Goal: Register for event/course

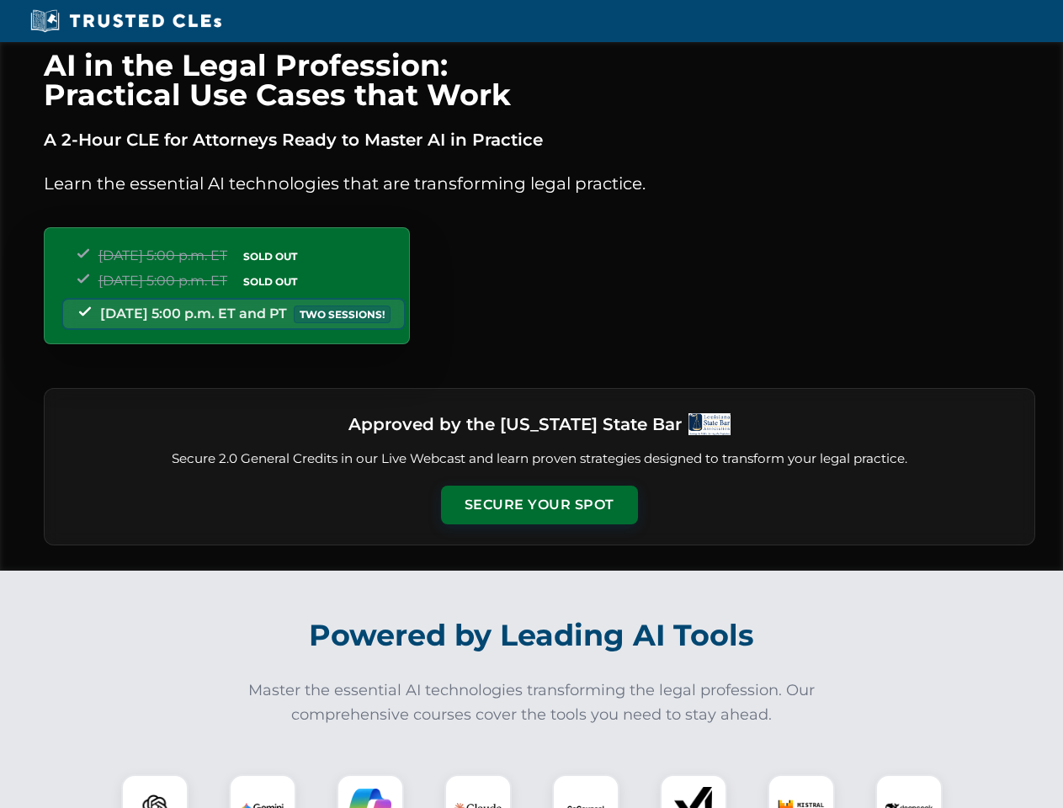
click at [539, 505] on button "Secure Your Spot" at bounding box center [539, 505] width 197 height 39
click at [155, 791] on img at bounding box center [154, 808] width 49 height 49
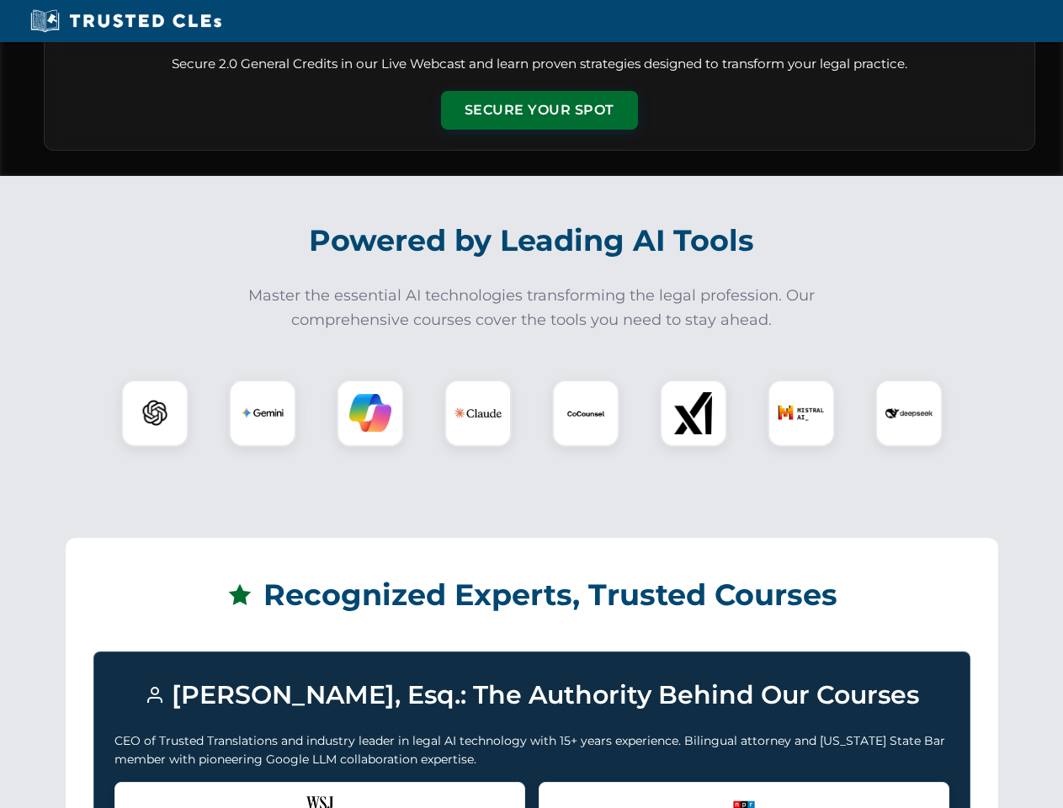
click at [263, 791] on div "Recognized by the WSJ [PERSON_NAME] was featured for his expertise in AI legal …" at bounding box center [319, 815] width 411 height 67
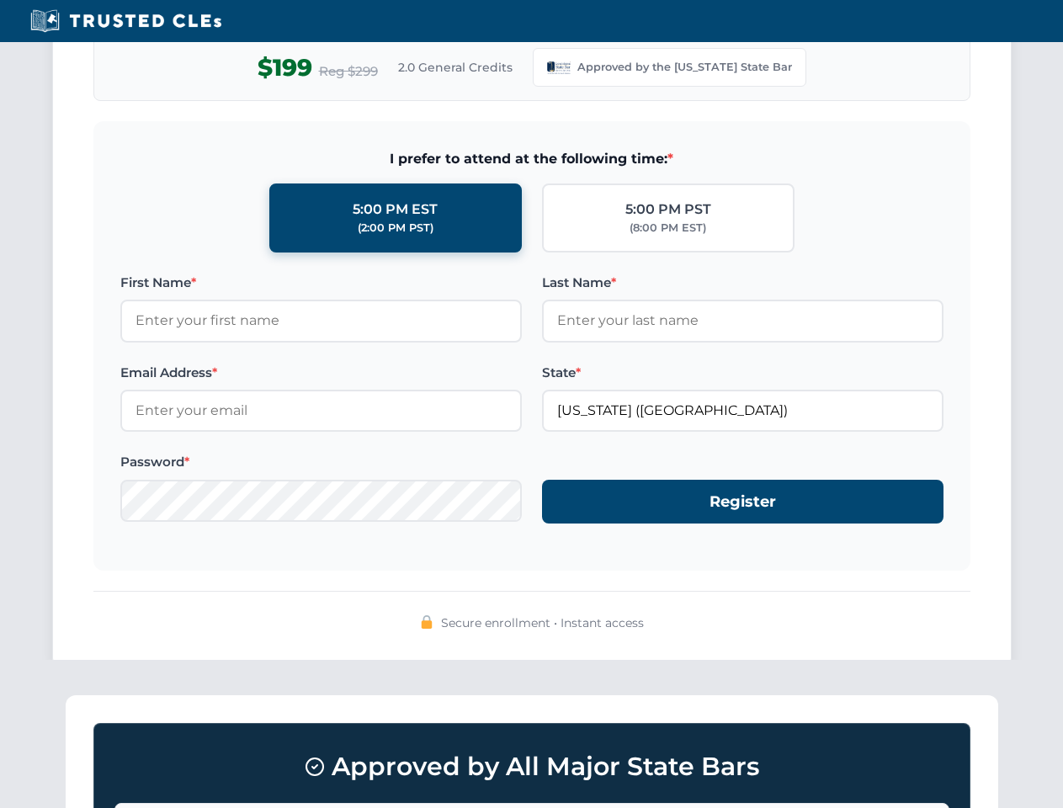
scroll to position [1641, 0]
